Goal: Book appointment/travel/reservation

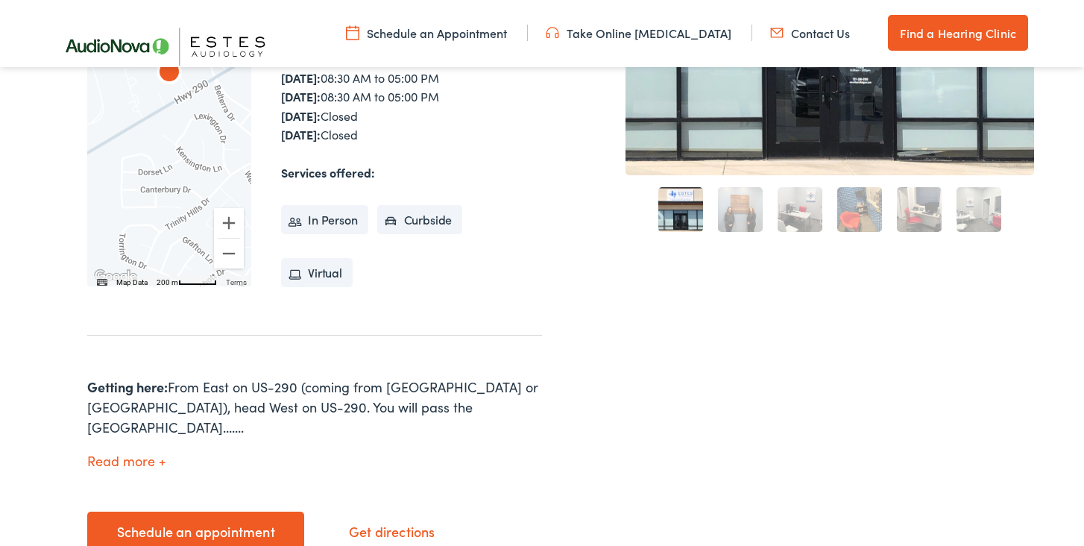
scroll to position [519, 0]
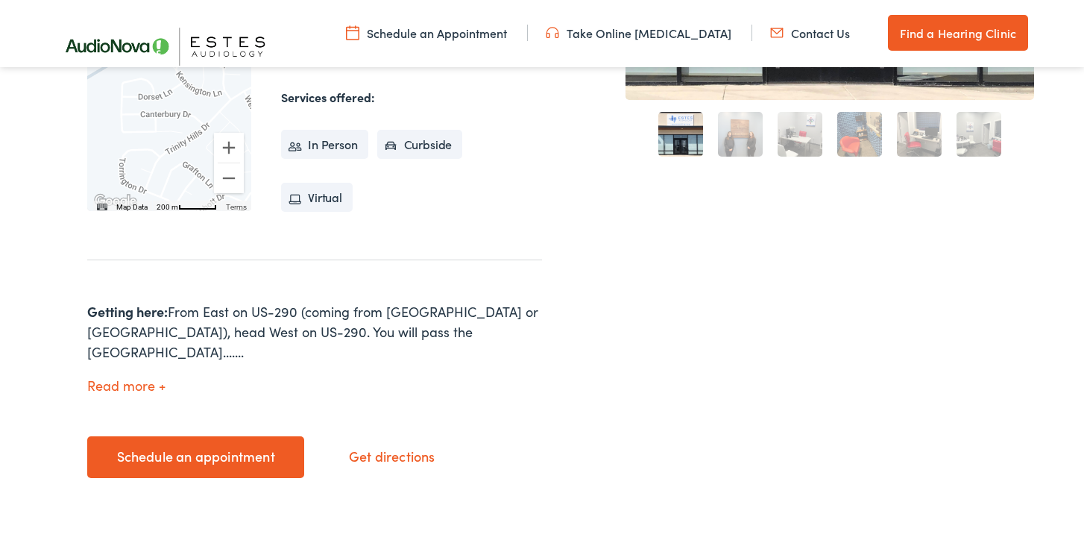
click at [236, 452] on link "Schedule an appointment" at bounding box center [195, 457] width 217 height 42
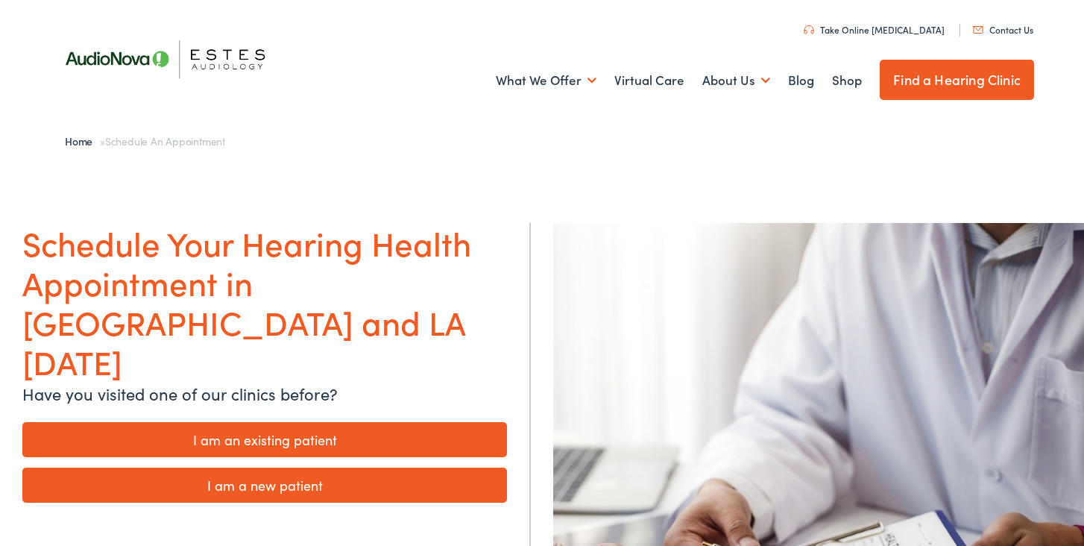
click at [287, 467] on link "I am a new patient" at bounding box center [264, 484] width 484 height 35
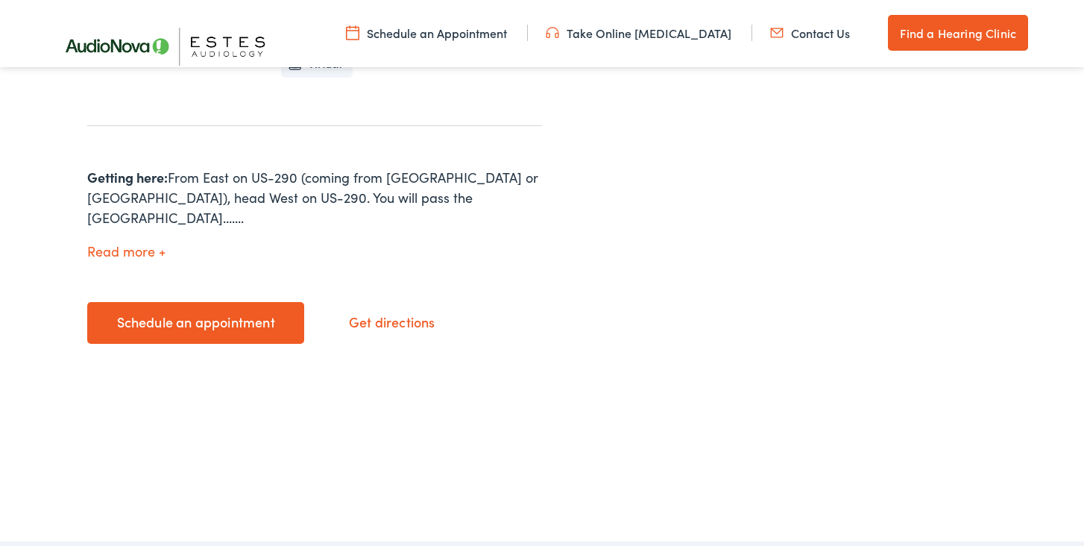
scroll to position [732, 0]
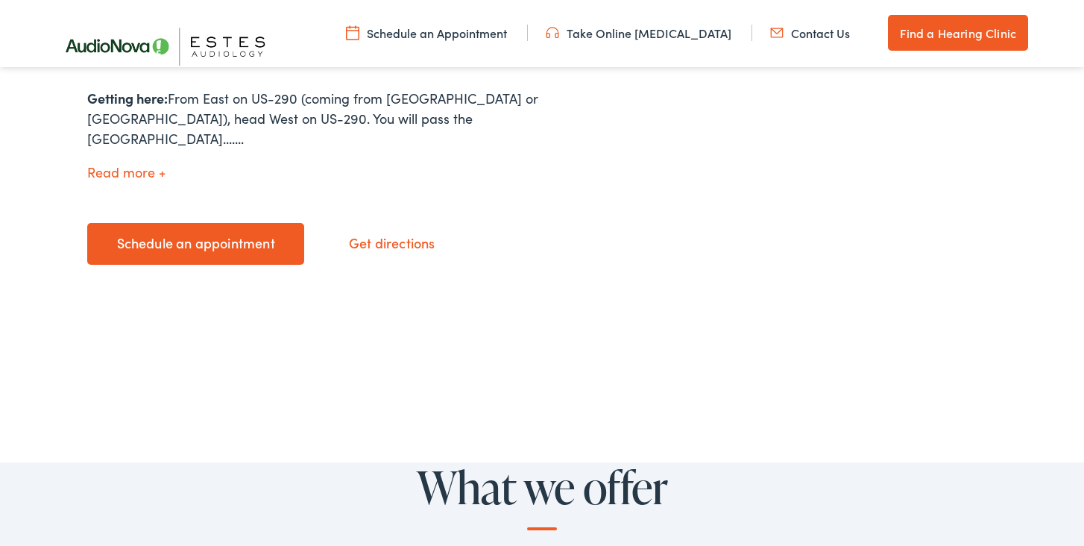
click at [227, 223] on link "Schedule an appointment" at bounding box center [195, 244] width 217 height 42
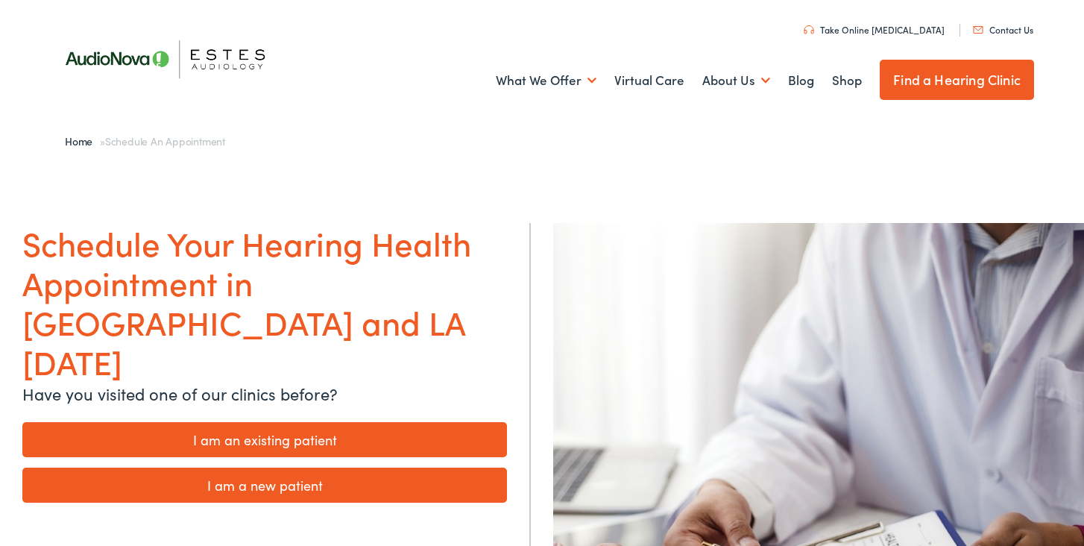
click at [320, 422] on link "I am an existing patient" at bounding box center [264, 439] width 484 height 35
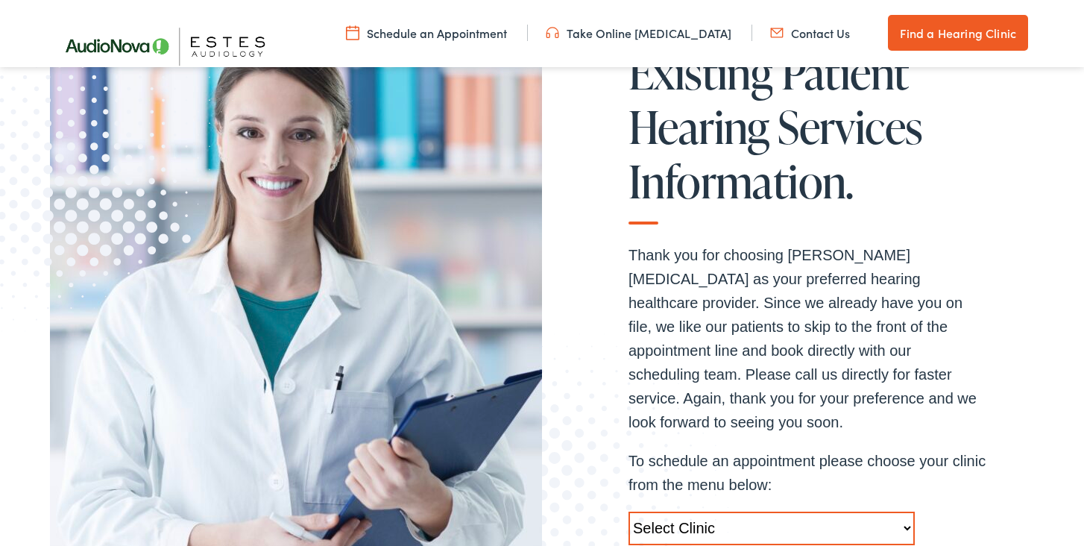
scroll to position [436, 0]
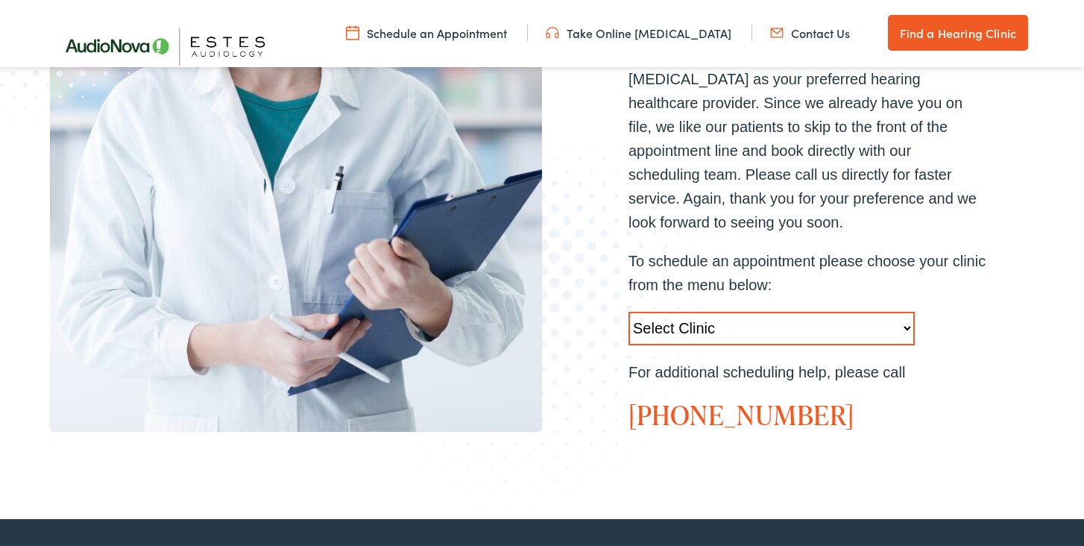
click at [783, 312] on select "Select Clinic Austin-TX-AudioNova 1206 W. 38th Street Boerne-TX-AudioNova 1112 …" at bounding box center [771, 329] width 286 height 34
select select "https://hearlifeagain.alpacaaudiology.com/locations/dripping-springs/"
click at [628, 312] on select "Select Clinic Austin-TX-AudioNova 1206 W. 38th Street Boerne-TX-AudioNova 1112 …" at bounding box center [771, 329] width 286 height 34
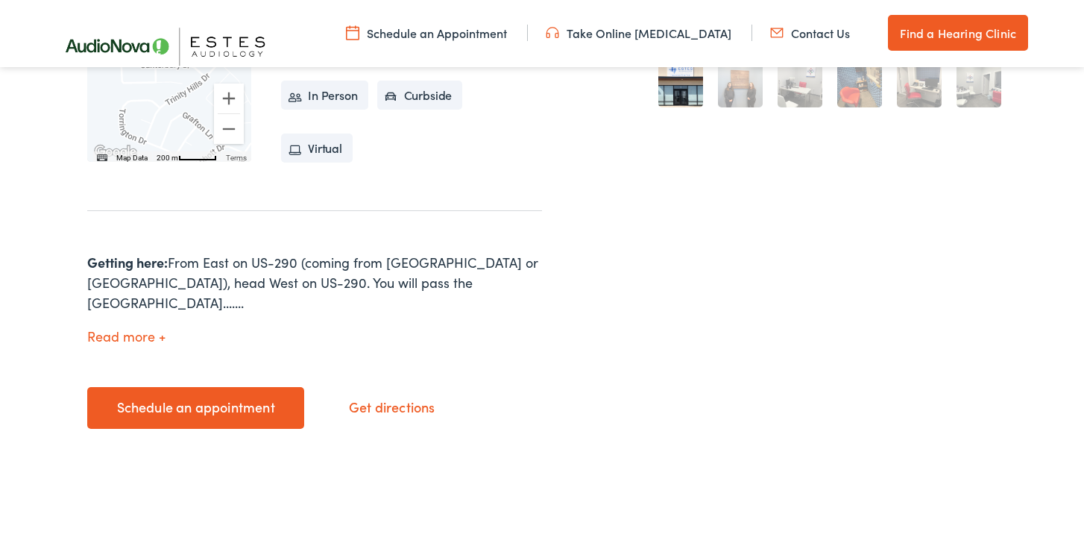
scroll to position [637, 0]
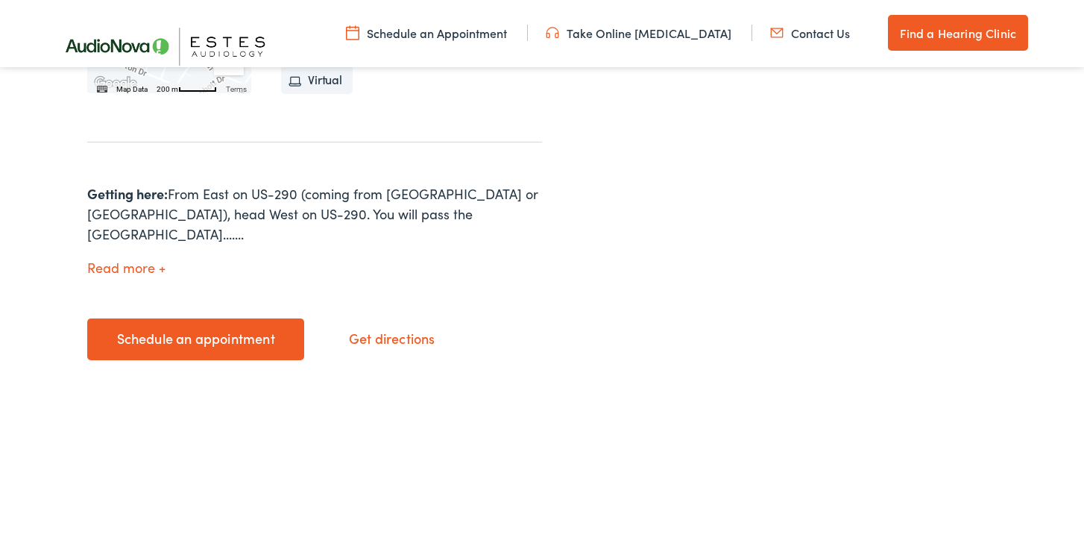
click at [208, 318] on link "Schedule an appointment" at bounding box center [195, 339] width 217 height 42
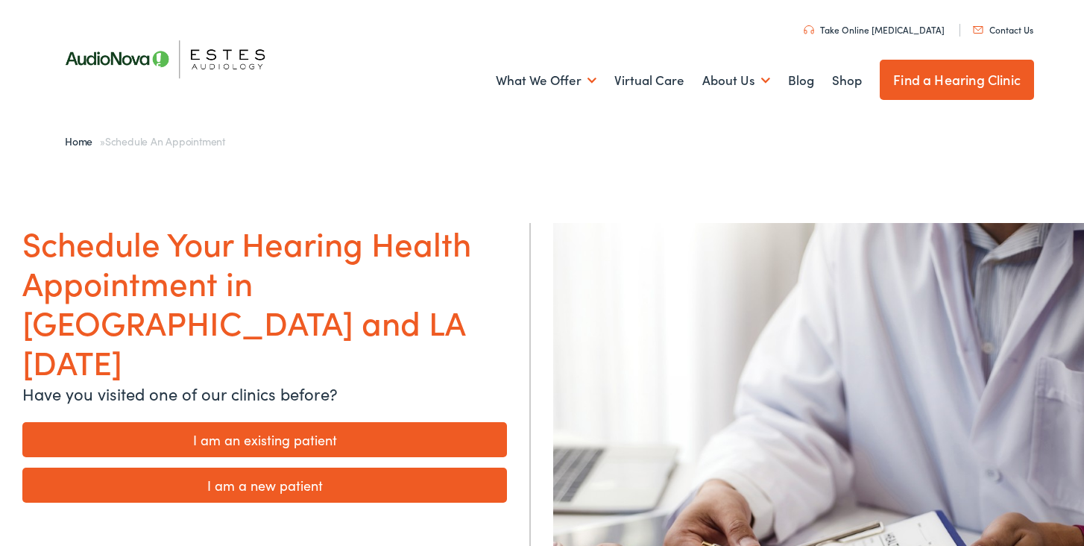
click at [285, 422] on link "I am an existing patient" at bounding box center [264, 439] width 484 height 35
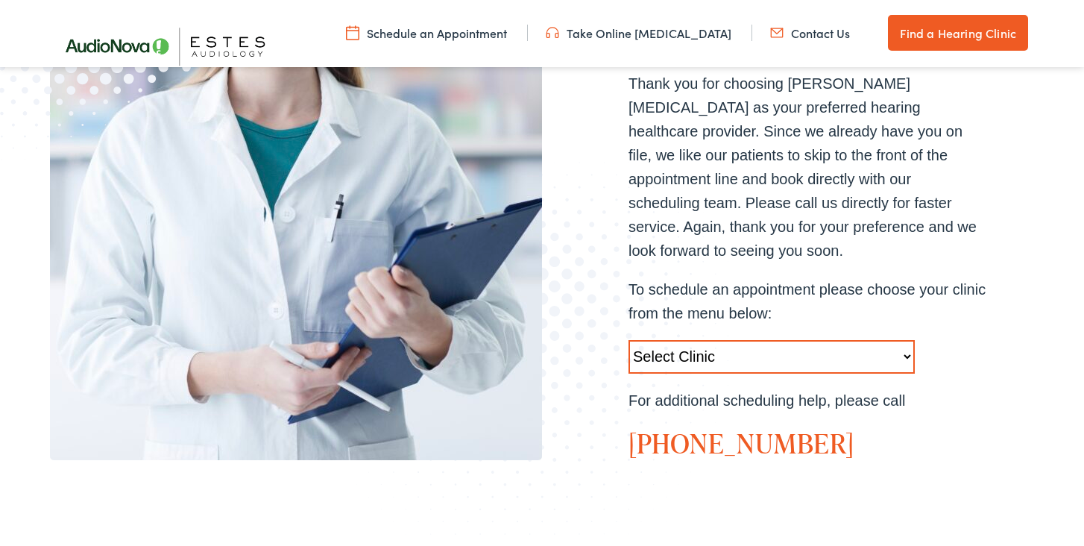
scroll to position [508, 0]
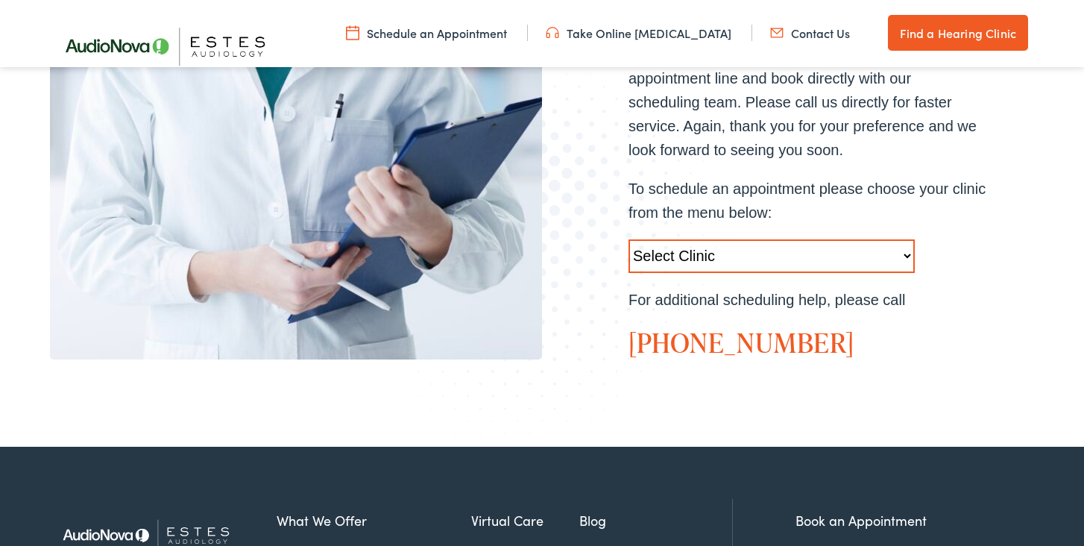
click at [716, 239] on select "Select Clinic Austin-TX-AudioNova 1206 W. 38th Street Boerne-TX-AudioNova 1112 …" at bounding box center [771, 256] width 286 height 34
select select "https://hearlifeagain.alpacaaudiology.com/locations/dripping-springs/"
click at [628, 239] on select "Select Clinic Austin-TX-AudioNova 1206 W. 38th Street Boerne-TX-AudioNova 1112 …" at bounding box center [771, 256] width 286 height 34
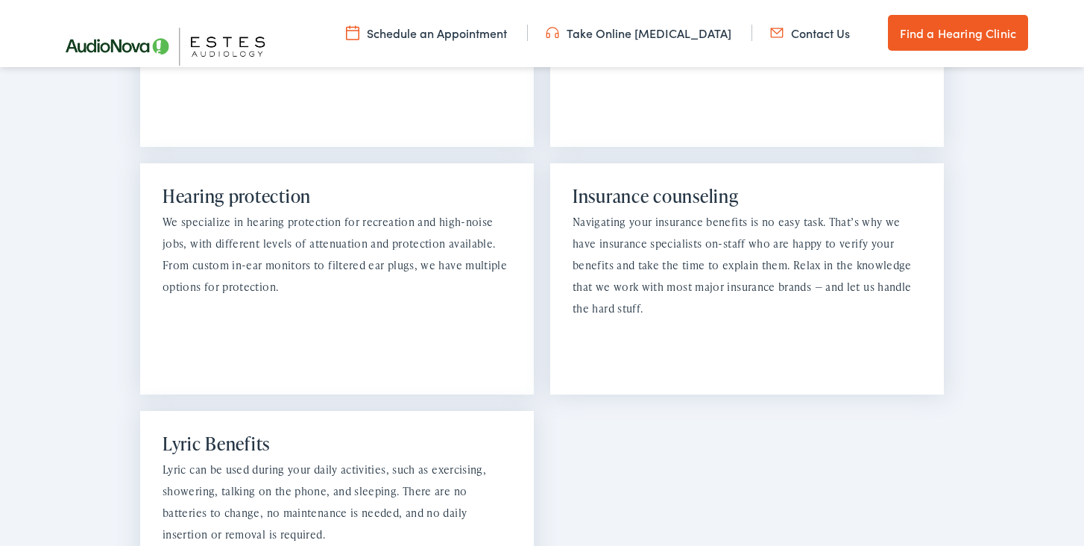
scroll to position [1572, 0]
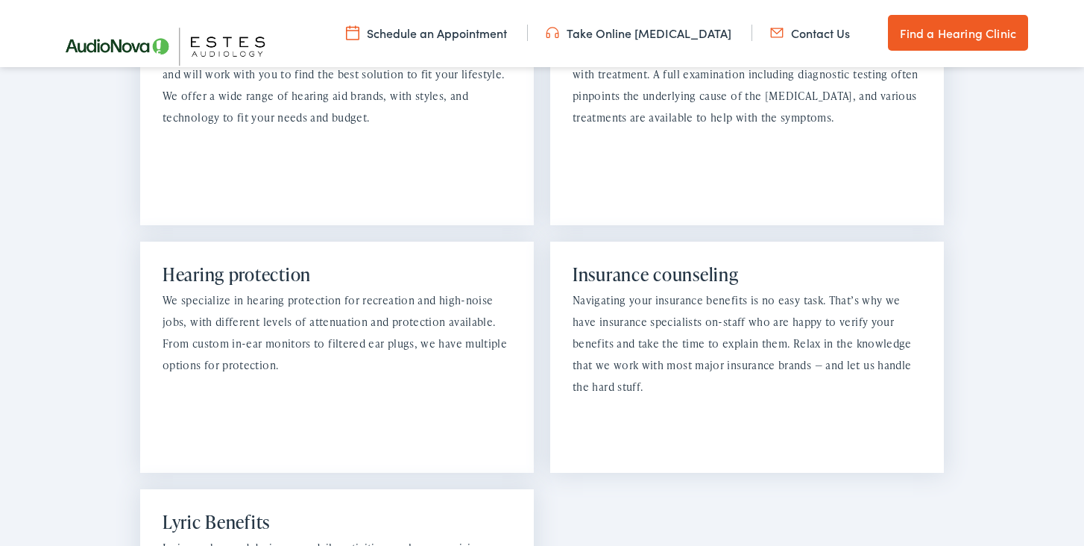
click at [421, 34] on link "Schedule an Appointment" at bounding box center [426, 33] width 161 height 16
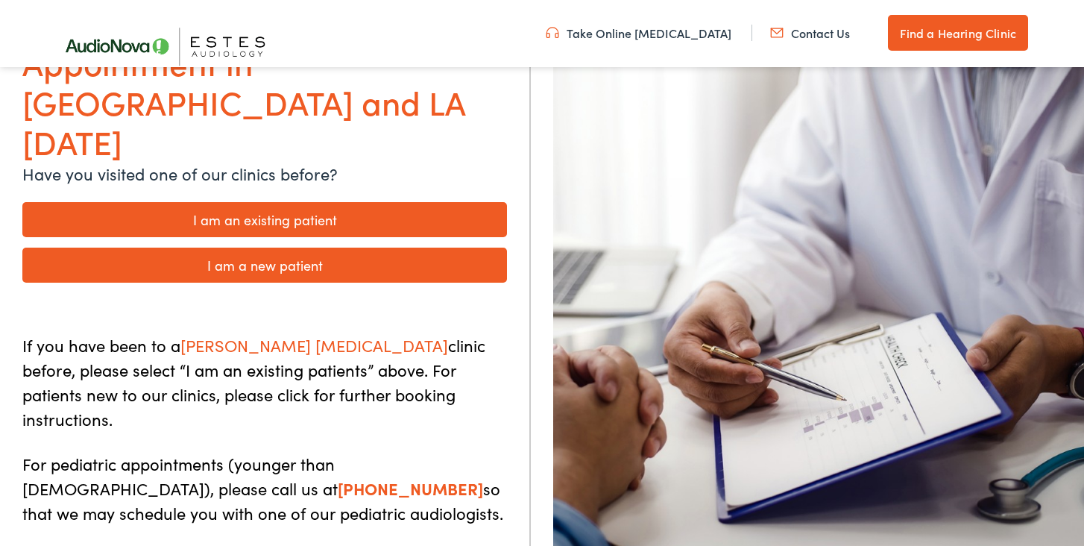
scroll to position [111, 0]
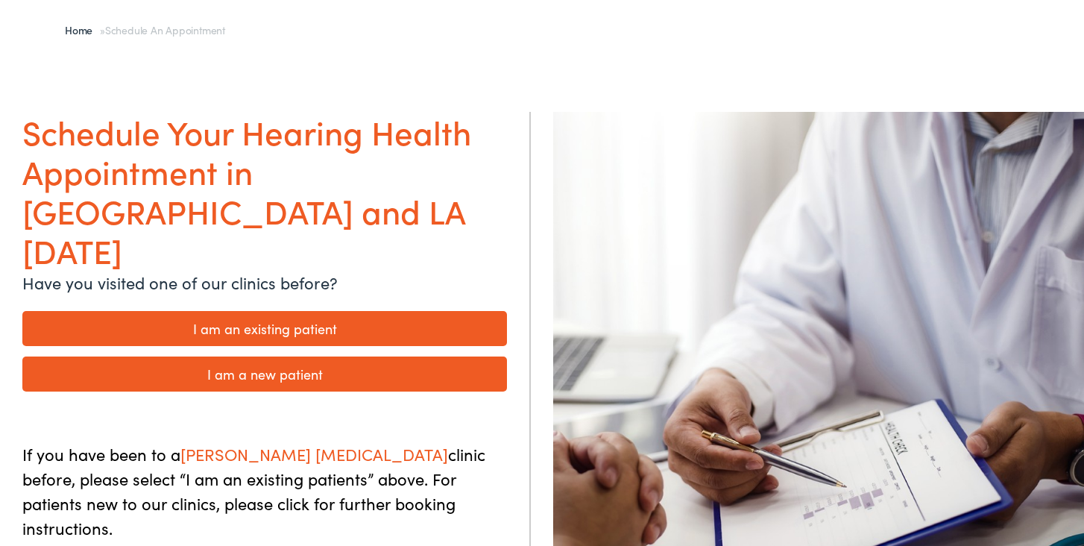
click at [342, 311] on link "I am an existing patient" at bounding box center [264, 328] width 484 height 35
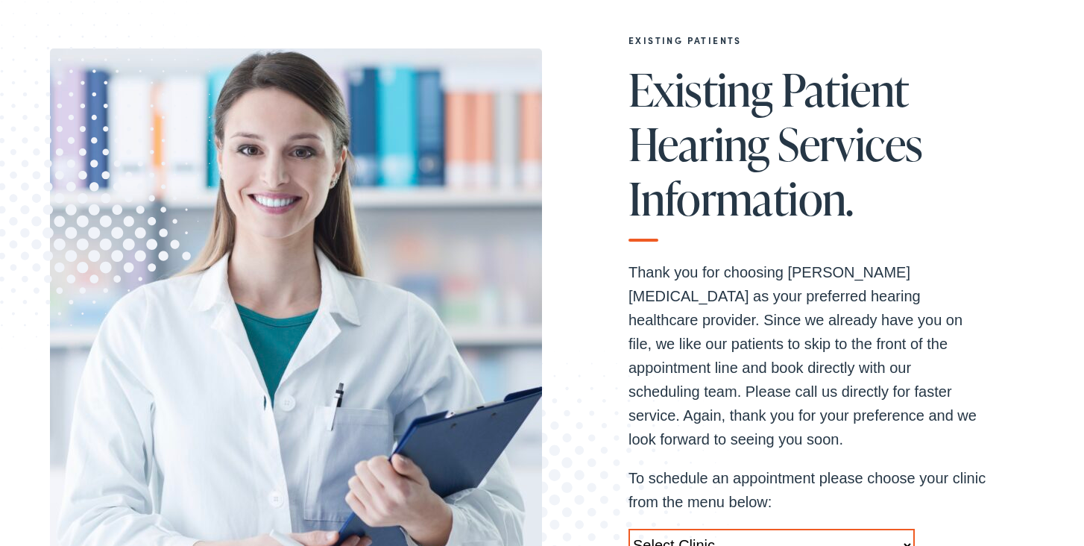
scroll to position [540, 0]
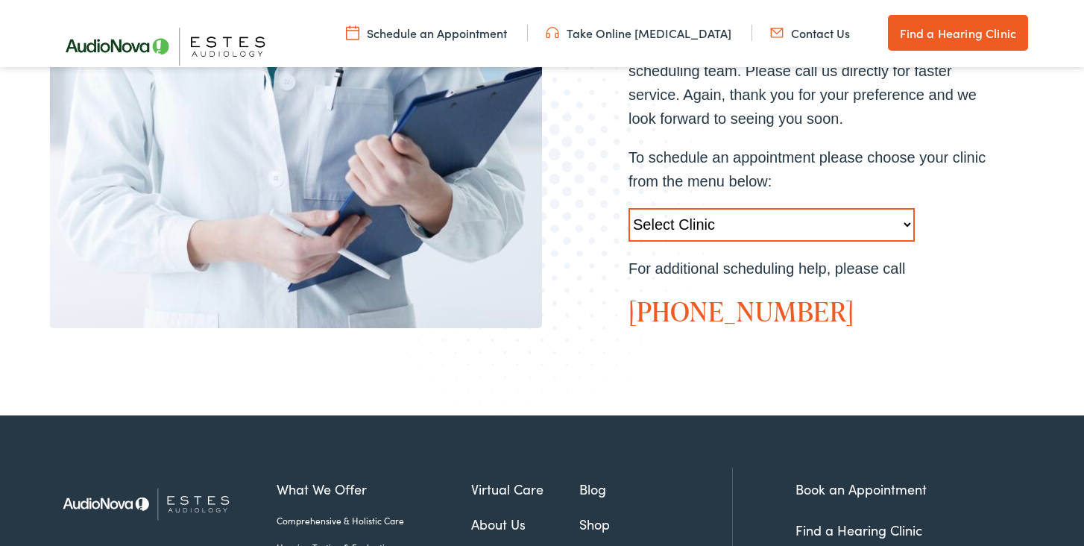
click at [772, 208] on select "Select Clinic [GEOGRAPHIC_DATA]-[GEOGRAPHIC_DATA]-[GEOGRAPHIC_DATA] [STREET_ADD…" at bounding box center [771, 225] width 286 height 34
select select "[URL][DOMAIN_NAME]"
click at [628, 208] on select "Select Clinic [GEOGRAPHIC_DATA]-[GEOGRAPHIC_DATA]-[GEOGRAPHIC_DATA] [STREET_ADD…" at bounding box center [771, 225] width 286 height 34
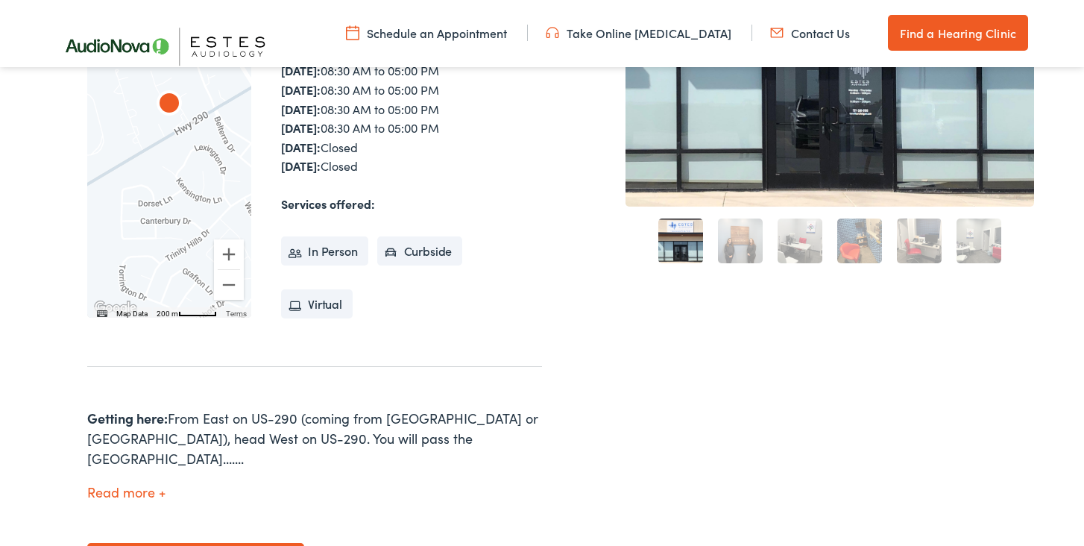
scroll to position [506, 0]
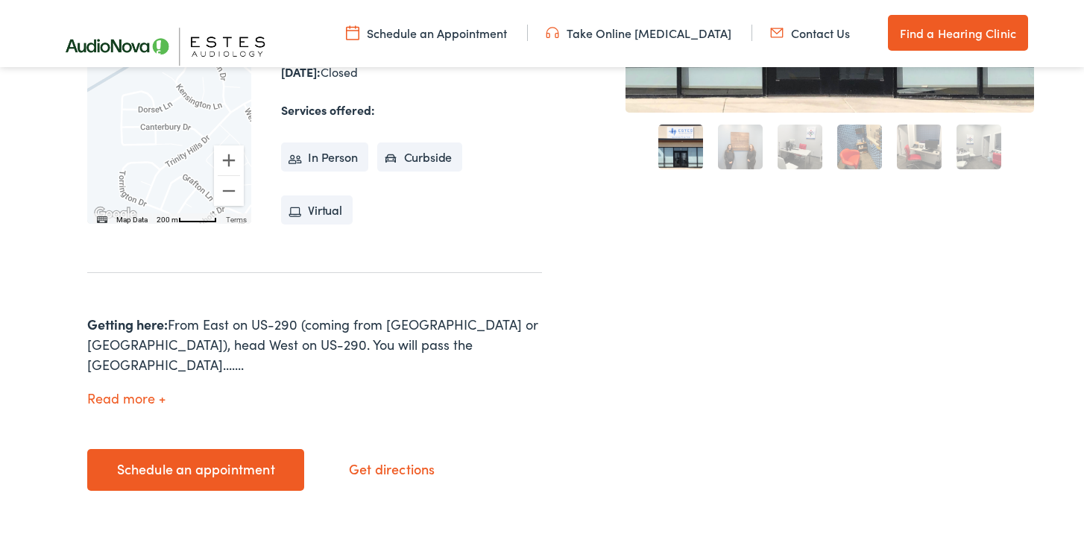
click at [151, 391] on button "Read more" at bounding box center [126, 399] width 78 height 16
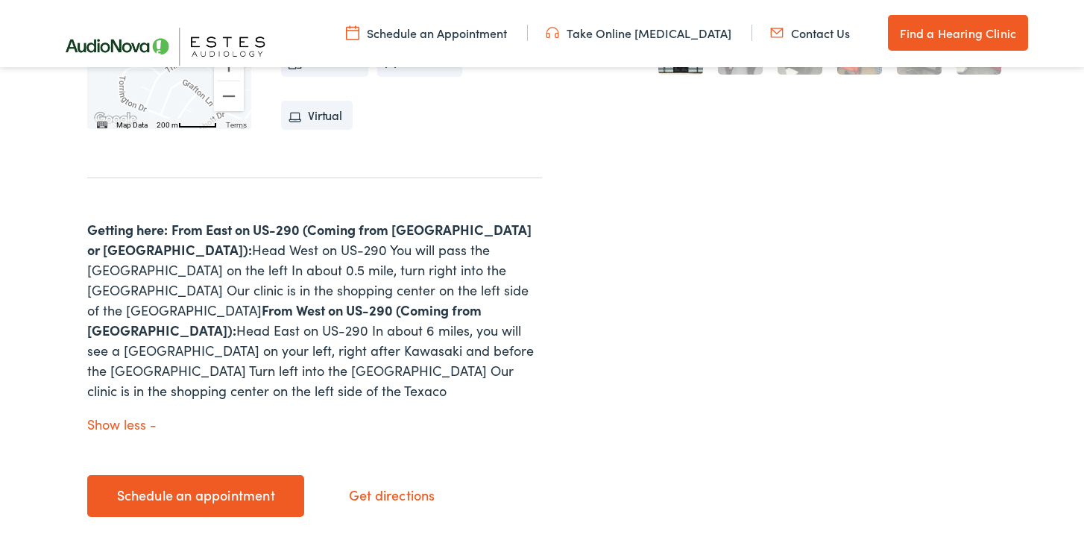
scroll to position [680, 0]
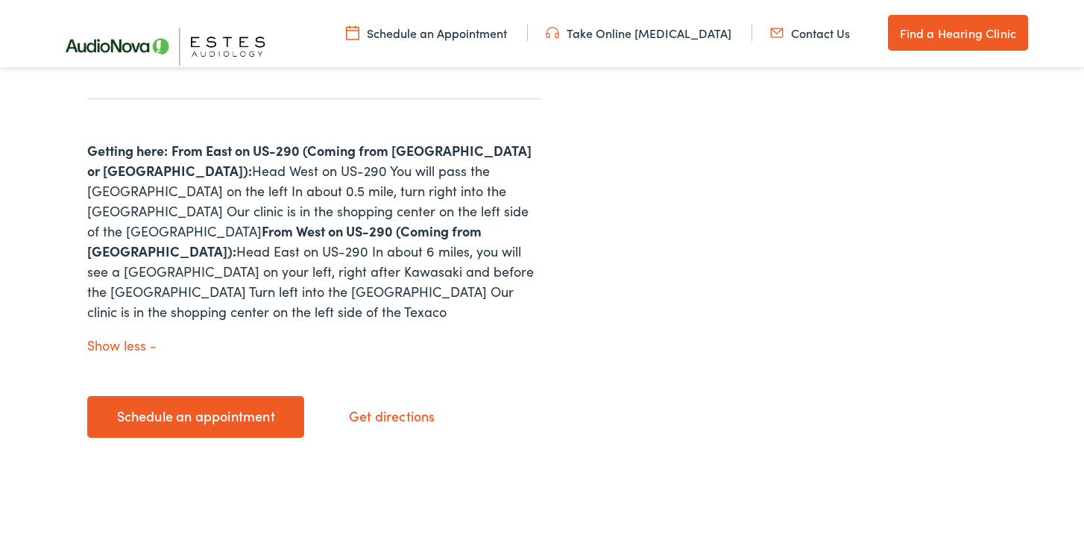
click at [211, 396] on link "Schedule an appointment" at bounding box center [195, 417] width 217 height 42
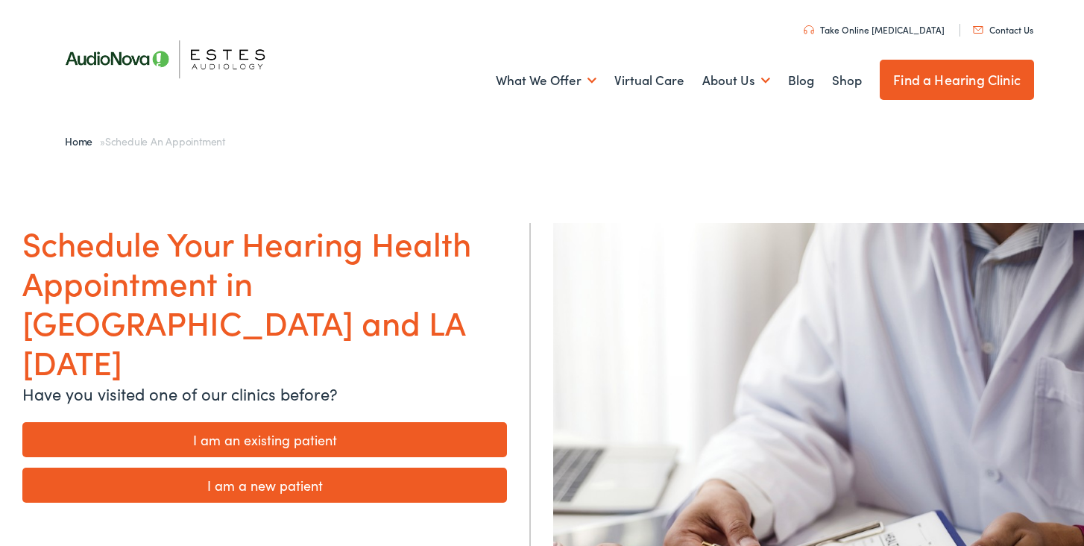
click at [288, 422] on link "I am an existing patient" at bounding box center [264, 439] width 484 height 35
